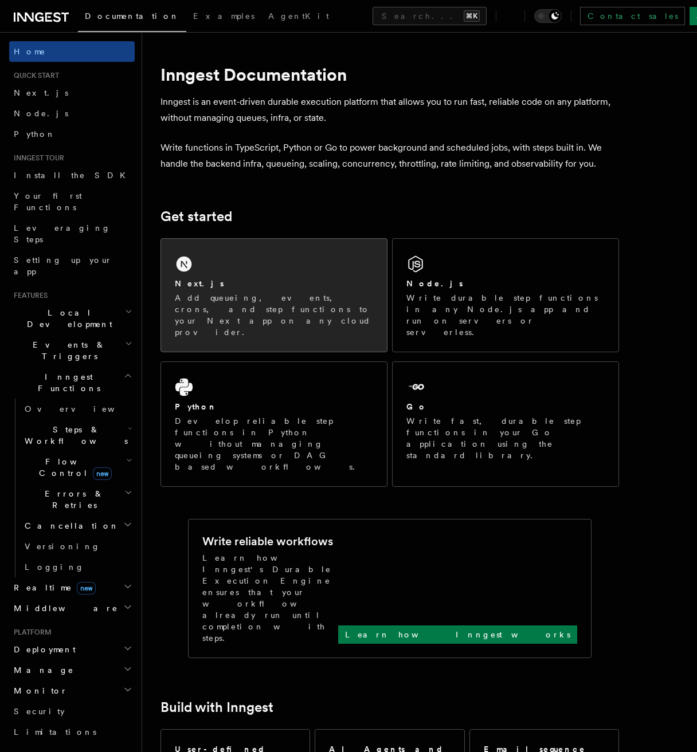
click at [355, 264] on div "Next.js Add queueing, events, crons, and step functions to your Next app on any…" at bounding box center [274, 295] width 226 height 113
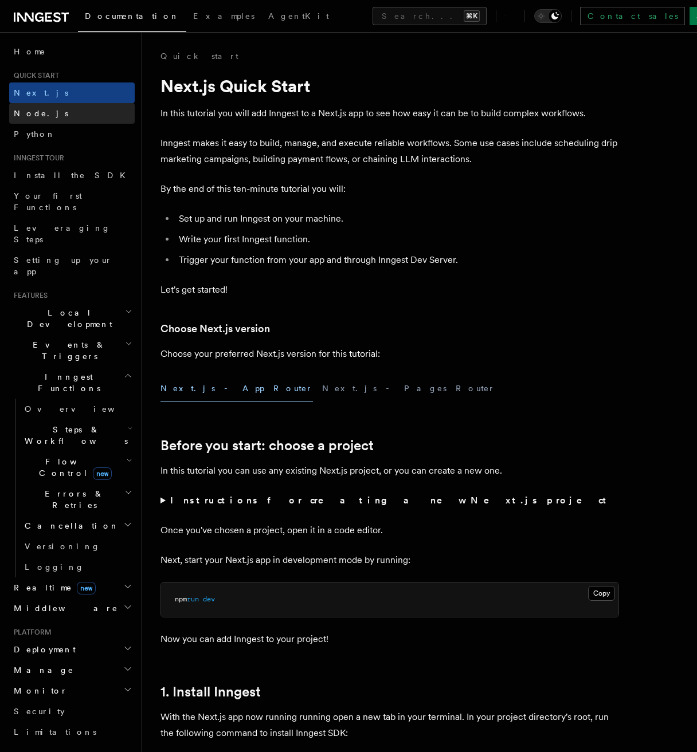
click at [42, 121] on link "Node.js" at bounding box center [72, 113] width 126 height 21
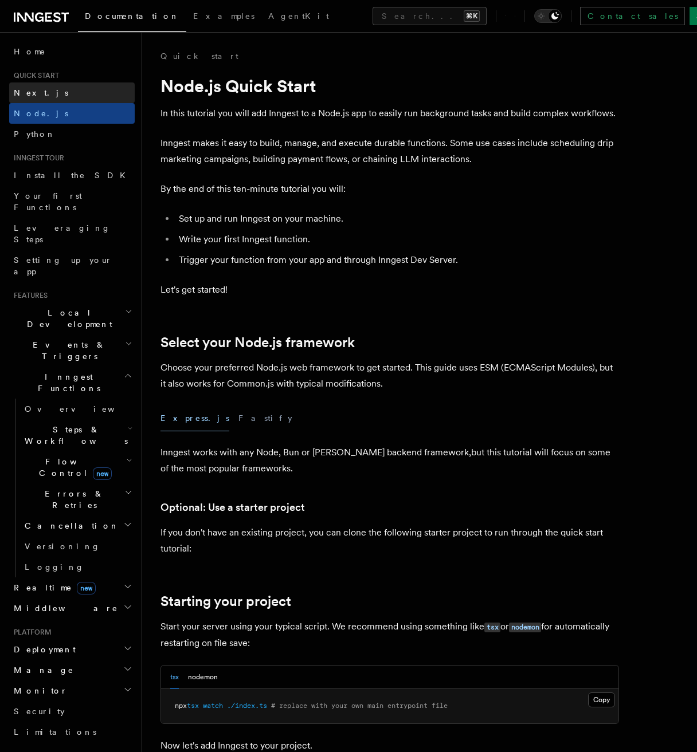
click at [57, 99] on link "Next.js" at bounding box center [72, 93] width 126 height 21
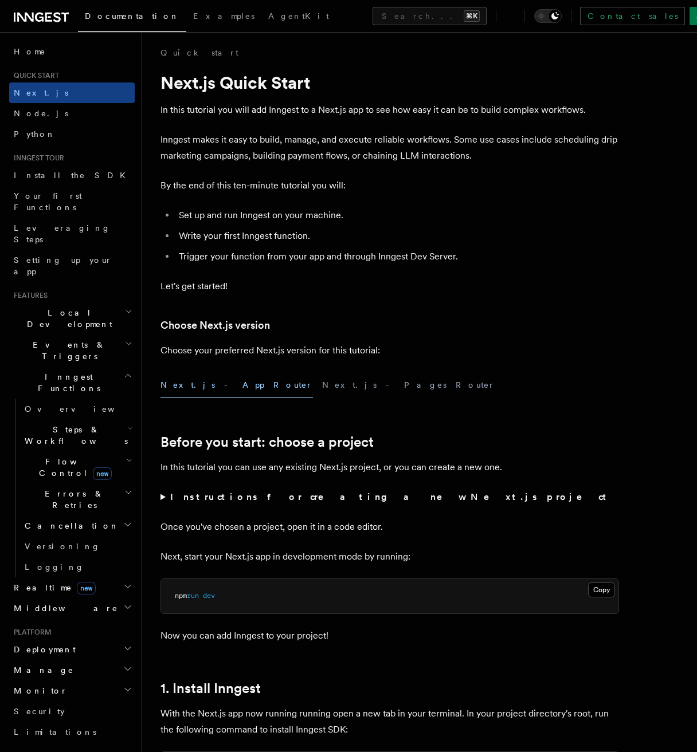
scroll to position [130, 0]
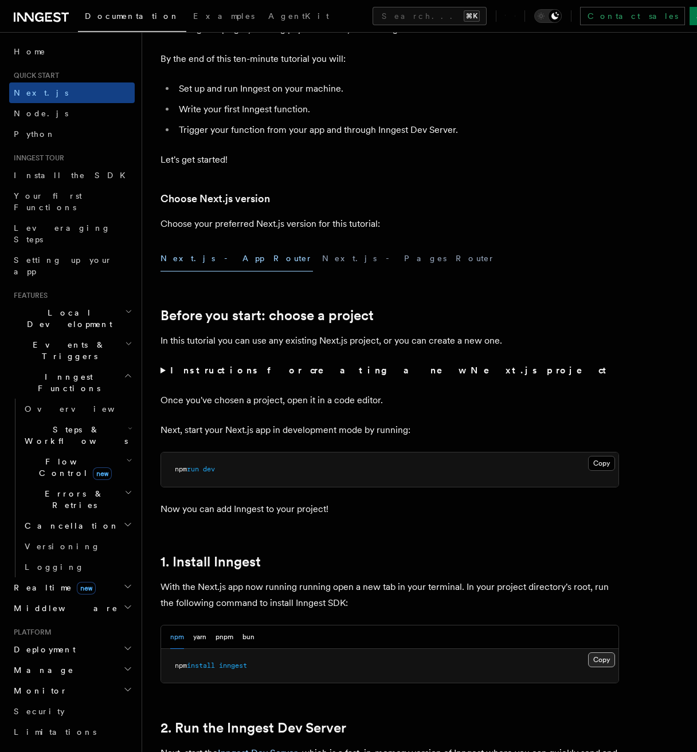
click at [599, 661] on button "Copy Copied" at bounding box center [601, 660] width 27 height 15
